Goal: Information Seeking & Learning: Learn about a topic

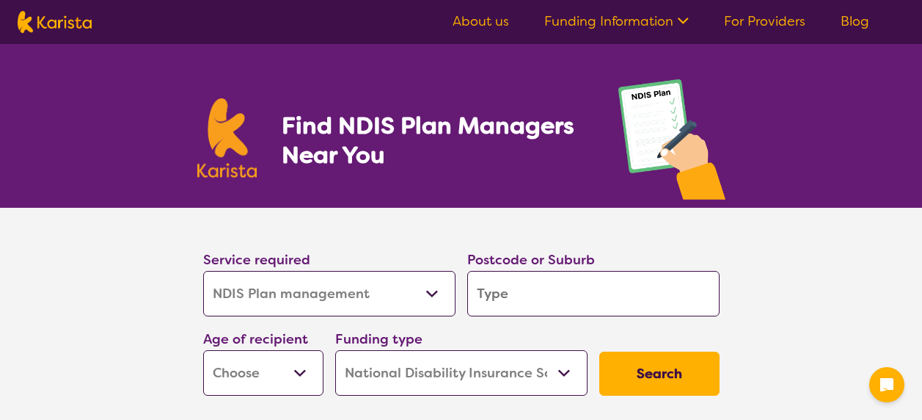
select select "NDIS Plan management"
select select "NDIS"
select select "NDIS Plan management"
select select "NDIS"
click at [575, 299] on input "search" at bounding box center [593, 293] width 252 height 45
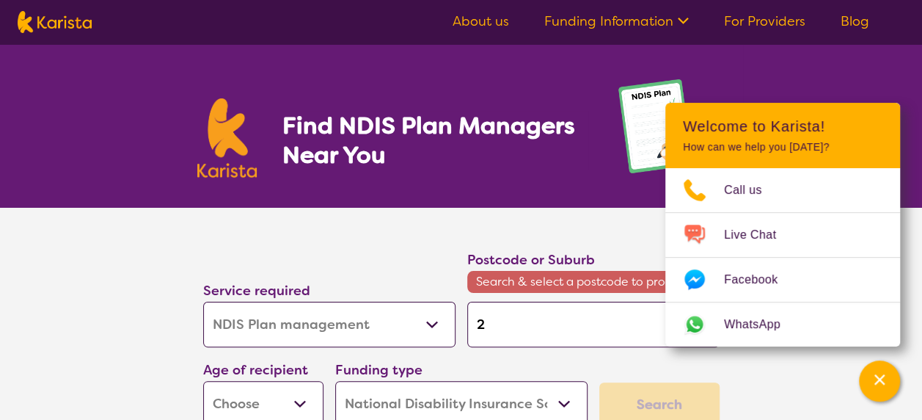
type input "2"
type input "21"
type input "215"
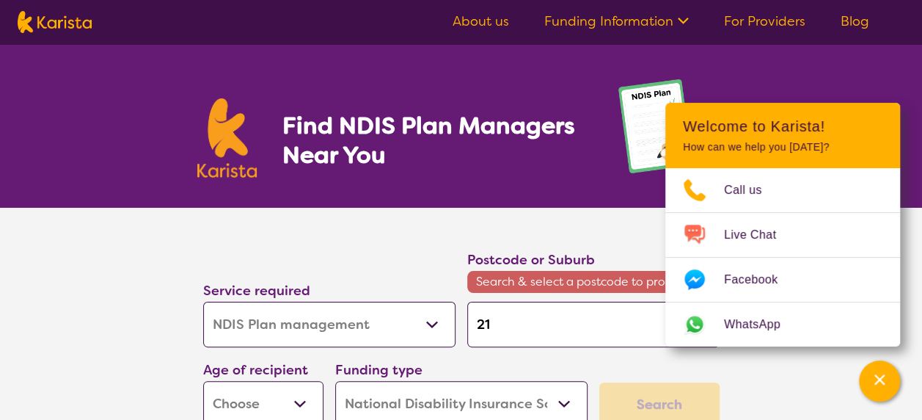
type input "215"
type input "2153"
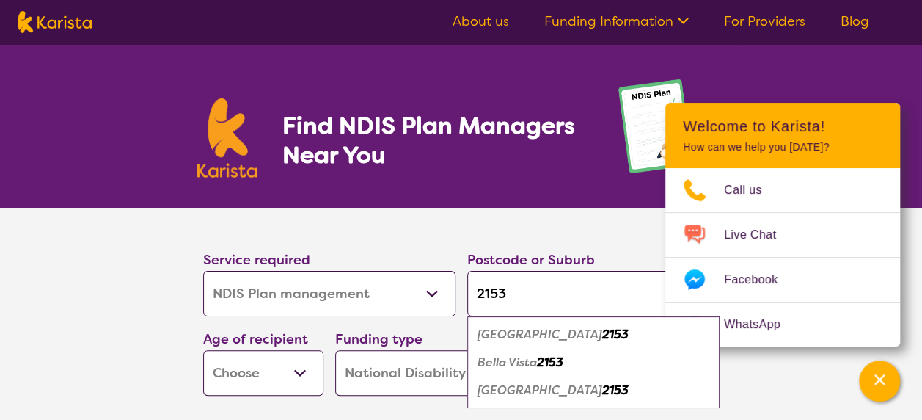
click at [596, 329] on div "[GEOGRAPHIC_DATA] 2153" at bounding box center [594, 335] width 238 height 28
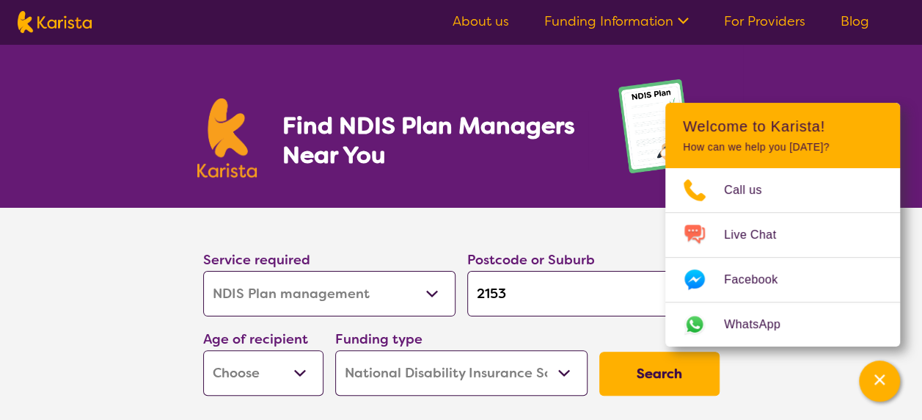
click at [553, 288] on input "2153" at bounding box center [593, 293] width 252 height 45
type input "215"
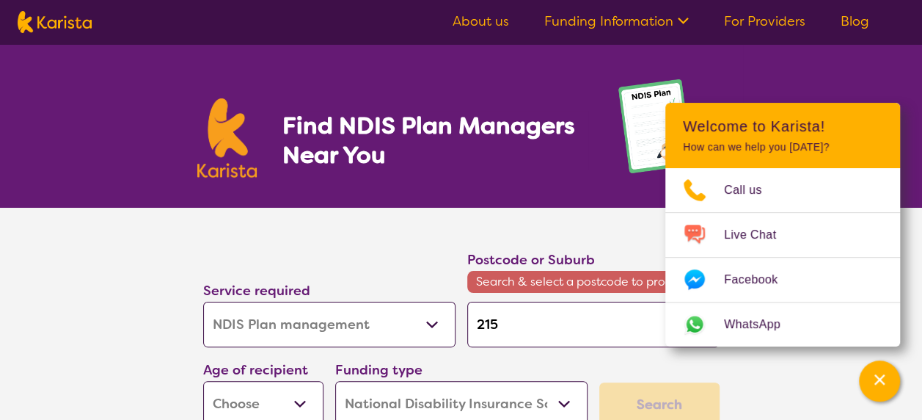
type input "2153"
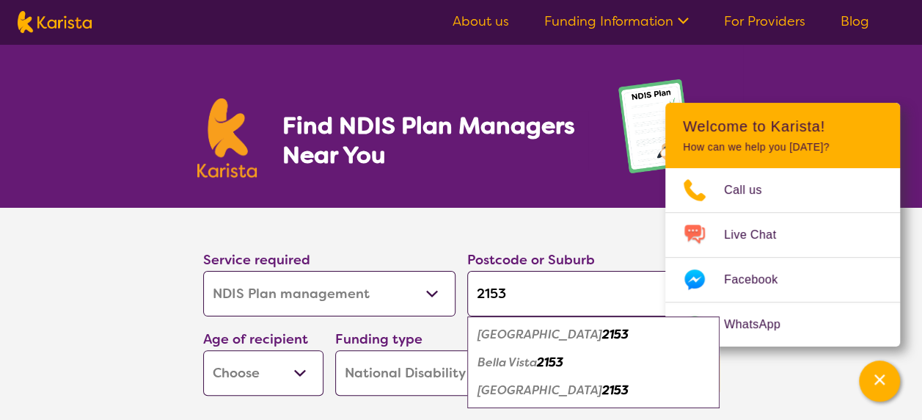
click at [553, 335] on em "[GEOGRAPHIC_DATA]" at bounding box center [540, 334] width 125 height 15
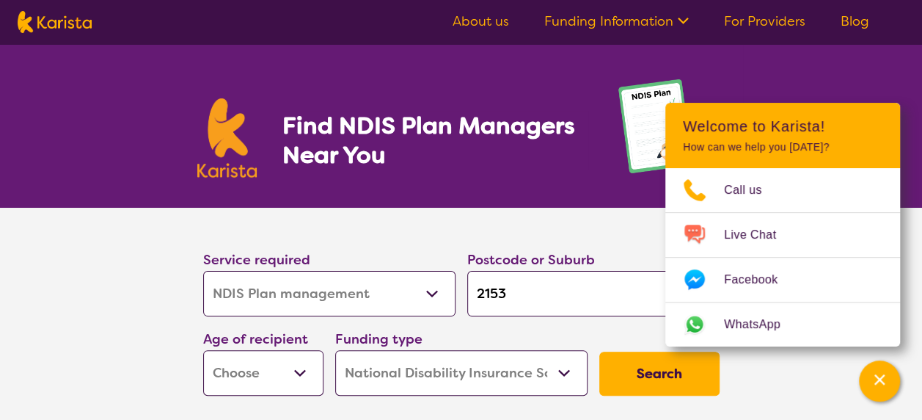
click at [296, 368] on select "Early Childhood - 0 to 9 Child - 10 to 11 Adolescent - 12 to 17 Adult - 18 to 6…" at bounding box center [263, 372] width 120 height 45
select select "EC"
click at [203, 350] on select "Early Childhood - 0 to 9 Child - 10 to 11 Adolescent - 12 to 17 Adult - 18 to 6…" at bounding box center [263, 372] width 120 height 45
select select "EC"
click at [426, 371] on select "Home Care Package (HCP) National Disability Insurance Scheme (NDIS) I don't know" at bounding box center [461, 372] width 252 height 45
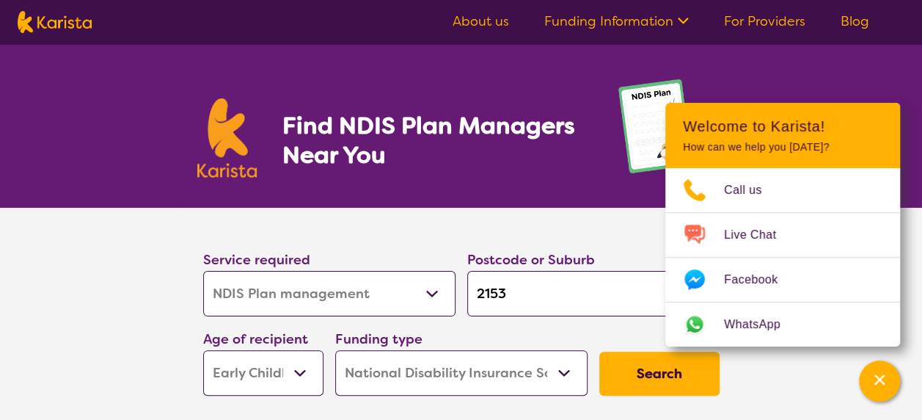
click at [426, 371] on select "Home Care Package (HCP) National Disability Insurance Scheme (NDIS) I don't know" at bounding box center [461, 372] width 252 height 45
click at [644, 365] on button "Search" at bounding box center [660, 374] width 120 height 44
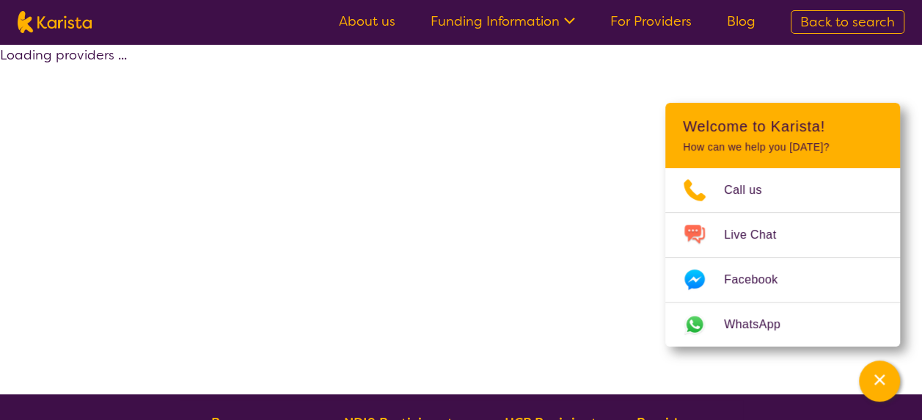
select select "by_score"
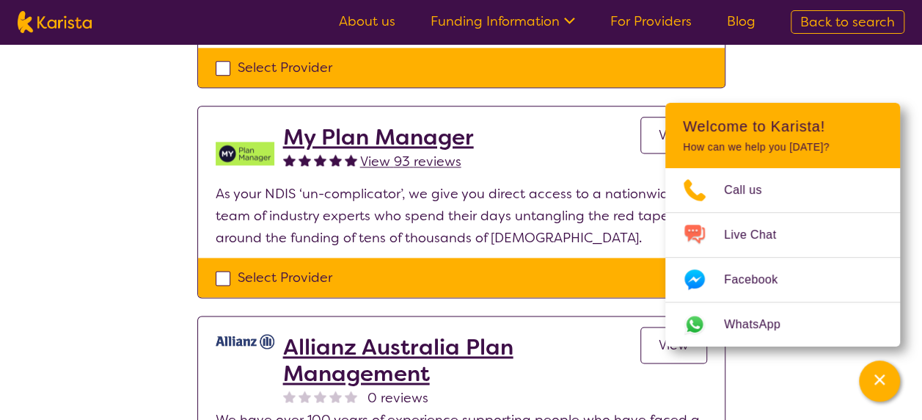
scroll to position [939, 0]
